Goal: Task Accomplishment & Management: Complete application form

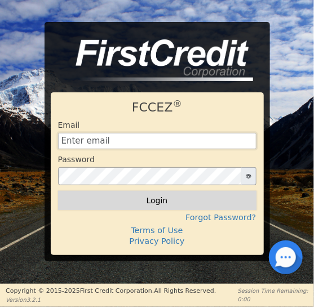
type input "[EMAIL_ADDRESS][DOMAIN_NAME]"
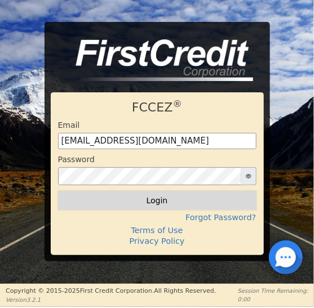
click at [160, 203] on button "Login" at bounding box center [157, 200] width 198 height 19
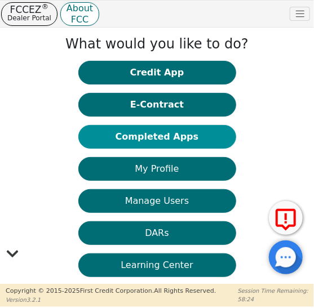
click at [158, 137] on button "Completed Apps" at bounding box center [157, 137] width 158 height 24
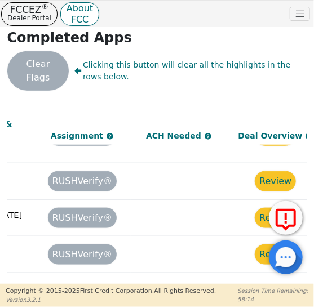
scroll to position [208, 934]
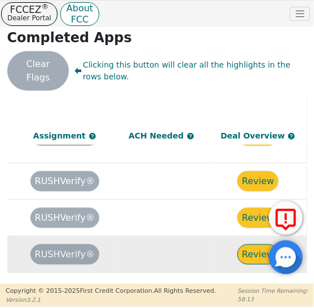
click at [249, 244] on button "Review" at bounding box center [257, 254] width 41 height 20
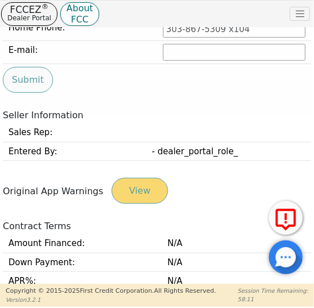
type input "[PHONE_NUMBER]"
type input "[EMAIL_ADDRESS][DOMAIN_NAME]"
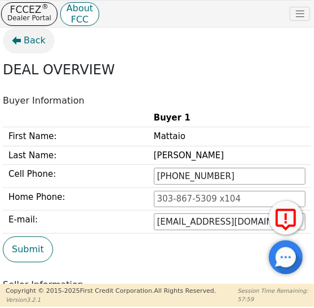
click at [30, 43] on span "Back" at bounding box center [35, 41] width 22 height 14
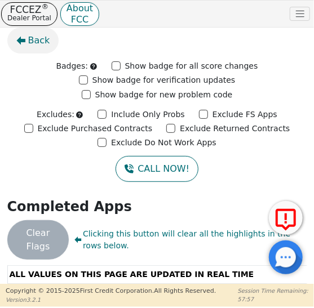
click at [29, 42] on span "Back" at bounding box center [39, 41] width 22 height 14
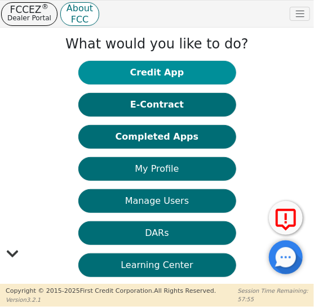
click at [160, 78] on button "Credit App" at bounding box center [157, 73] width 158 height 24
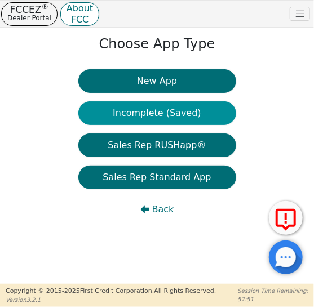
click at [156, 110] on button "Incomplete (Saved)" at bounding box center [157, 113] width 158 height 24
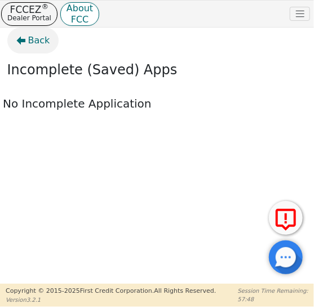
click at [32, 38] on span "Back" at bounding box center [39, 41] width 22 height 14
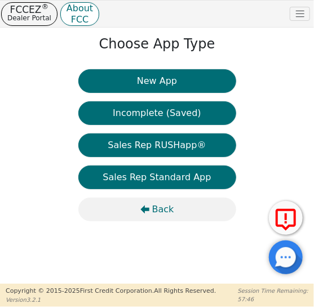
click at [159, 207] on span "Back" at bounding box center [163, 210] width 22 height 14
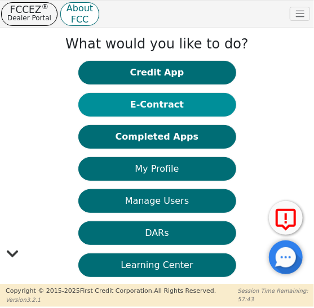
click at [155, 114] on button "E-Contract" at bounding box center [157, 105] width 158 height 24
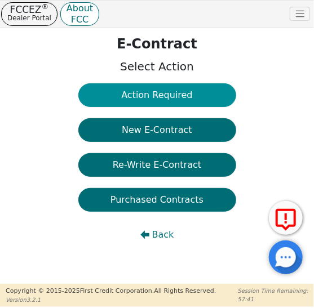
click at [164, 95] on button "Action Required" at bounding box center [157, 95] width 158 height 24
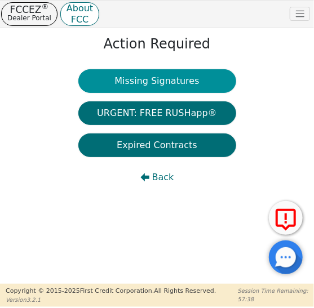
click at [160, 83] on button "Missing Signatures" at bounding box center [157, 81] width 158 height 24
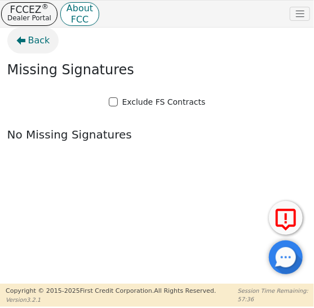
click at [35, 40] on span "Back" at bounding box center [39, 41] width 22 height 14
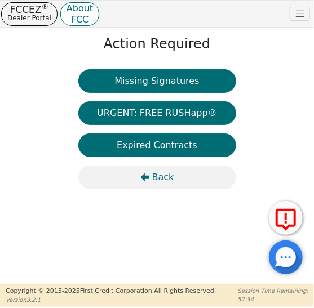
click at [160, 177] on span "Back" at bounding box center [163, 178] width 22 height 14
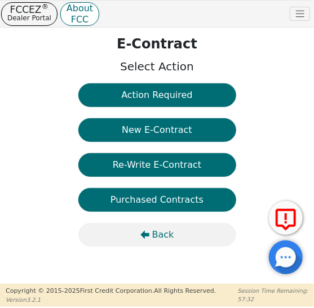
click at [155, 232] on span "Back" at bounding box center [163, 235] width 22 height 14
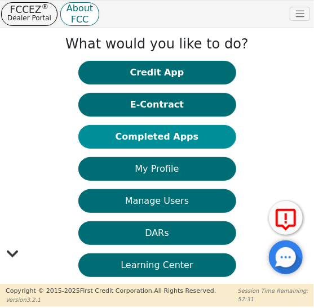
click at [145, 137] on button "Completed Apps" at bounding box center [157, 137] width 158 height 24
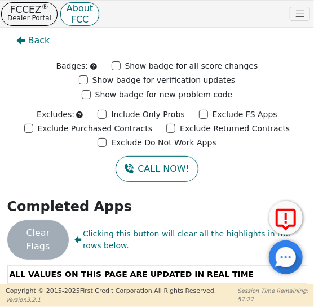
click at [44, 239] on div "Clear Flags Clicking this button will clear all the highlights in the rows belo…" at bounding box center [157, 239] width 308 height 39
click at [291, 216] on icon at bounding box center [285, 220] width 27 height 28
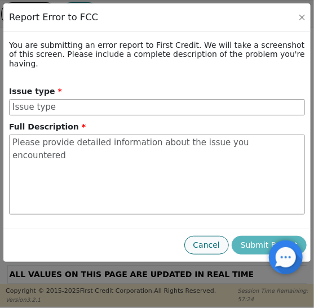
click at [211, 236] on button "Cancel" at bounding box center [206, 245] width 44 height 19
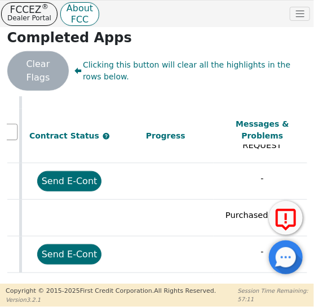
scroll to position [208, 633]
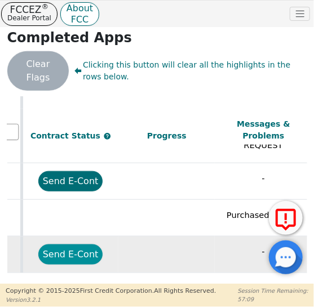
click at [71, 244] on button "Send E-Cont" at bounding box center [70, 254] width 65 height 20
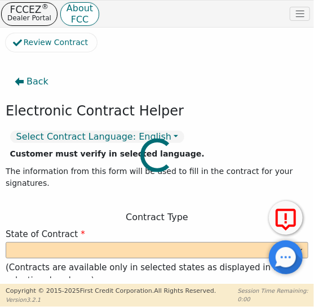
select select "n"
type input "Owner"
type input "[PERSON_NAME]"
type input "AIRFLOW ESSENTIALS"
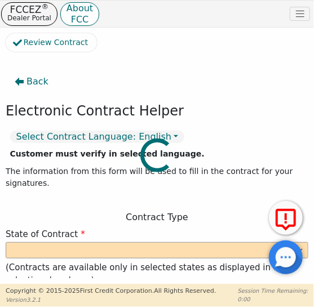
type input "[STREET_ADDRESS]"
type input "[GEOGRAPHIC_DATA]"
select select "CO"
type input "80239"
type input "Mattaio"
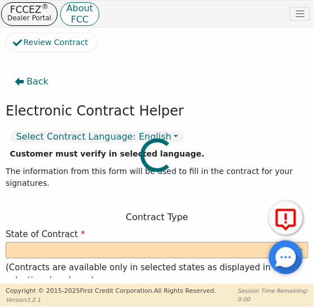
type input "[PERSON_NAME]"
type input "[EMAIL_ADDRESS][DOMAIN_NAME]"
type input "[STREET_ADDRESS]"
type input "Pueblo"
select select "CO"
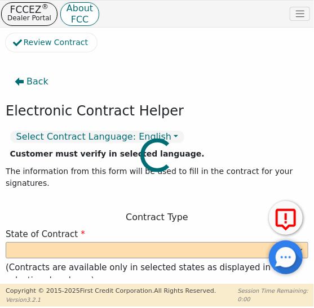
type input "81006"
type input "[DATE]"
type input "22.99"
type input "[DATE]"
type input "48"
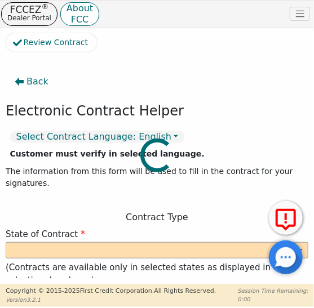
type input "0"
type input "3773.00"
type input "147.15"
type input "3773.00"
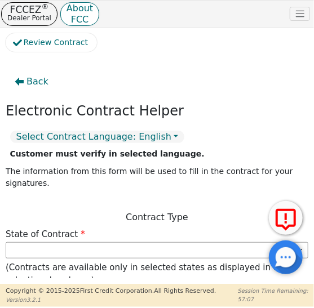
select select "CO"
type input "3625.85"
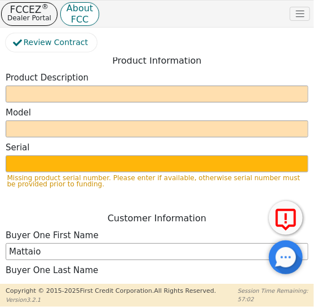
scroll to position [600, 0]
